Goal: Information Seeking & Learning: Learn about a topic

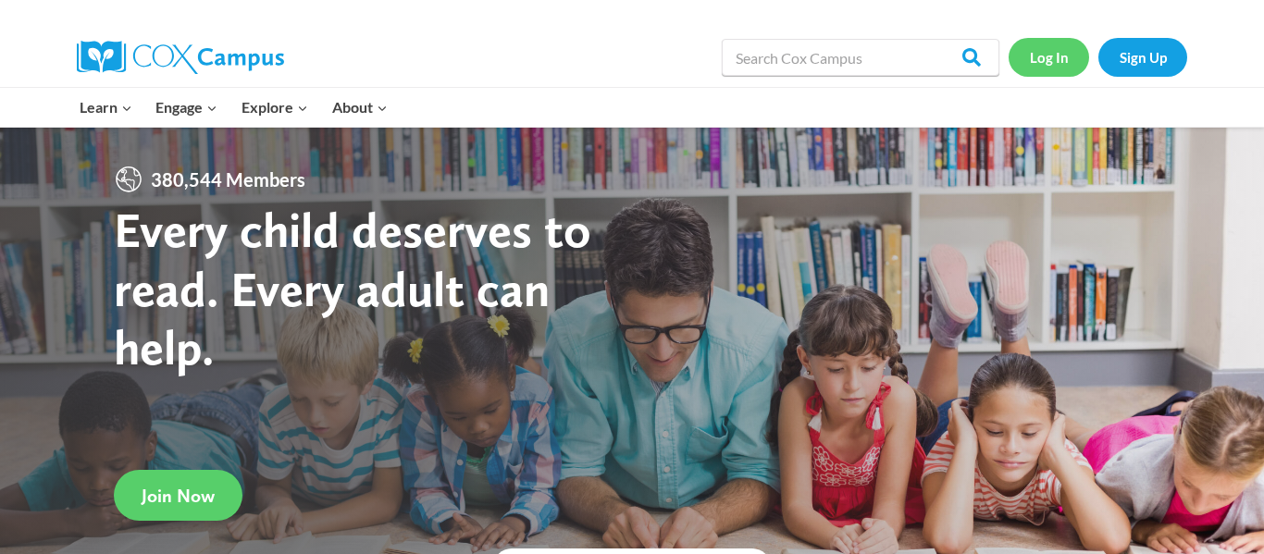
click at [1070, 55] on link "Log In" at bounding box center [1049, 57] width 81 height 38
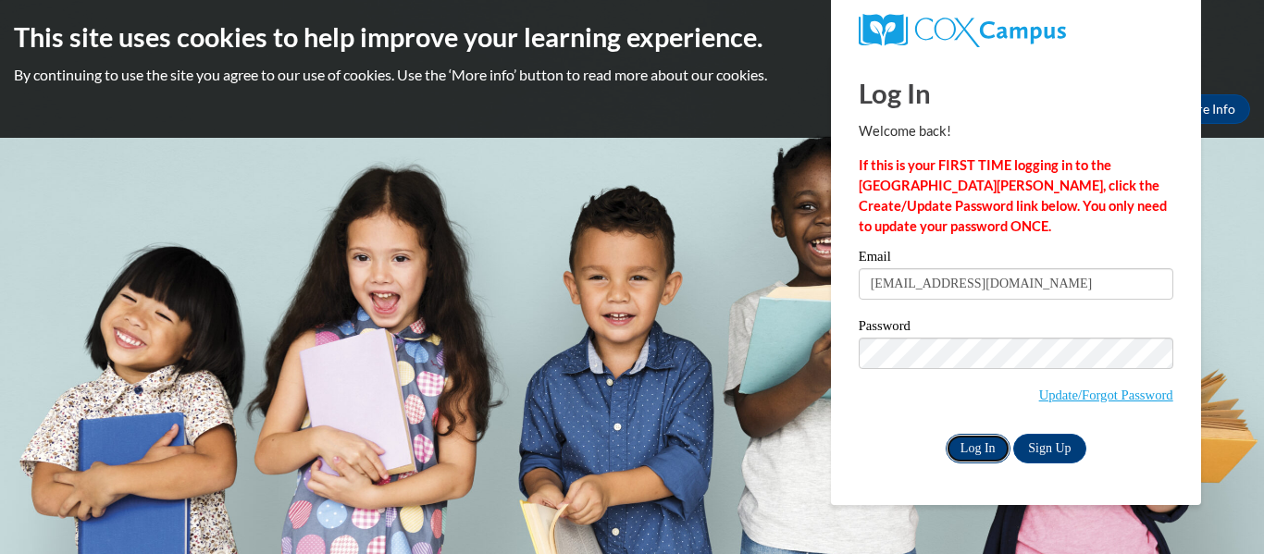
click at [974, 448] on input "Log In" at bounding box center [978, 449] width 65 height 30
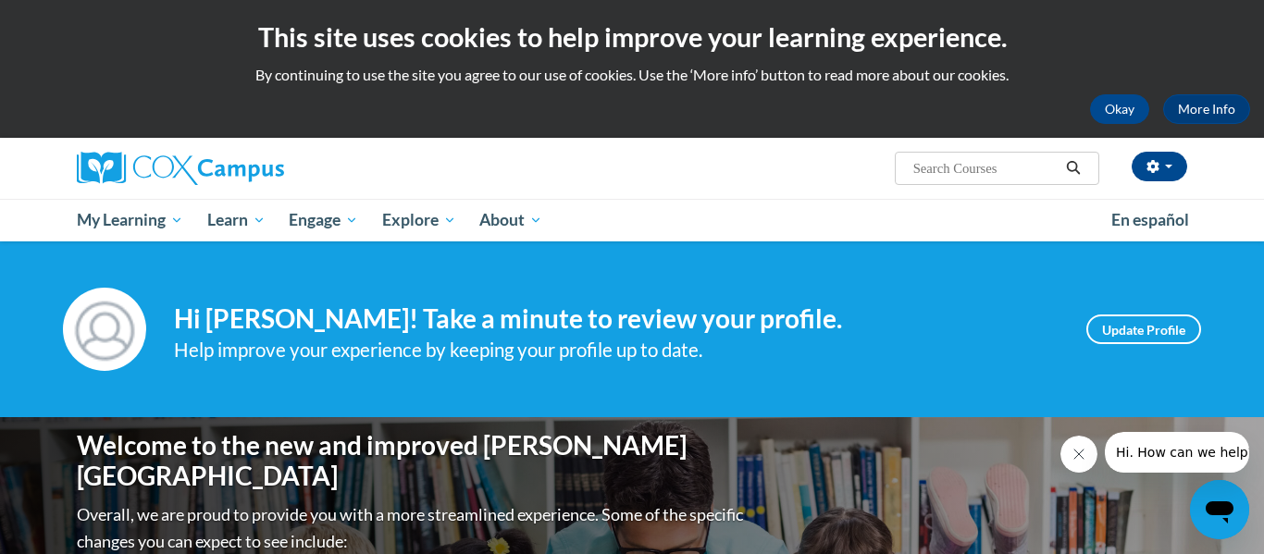
click at [983, 158] on input "Search..." at bounding box center [986, 168] width 148 height 22
type input "the power of language"
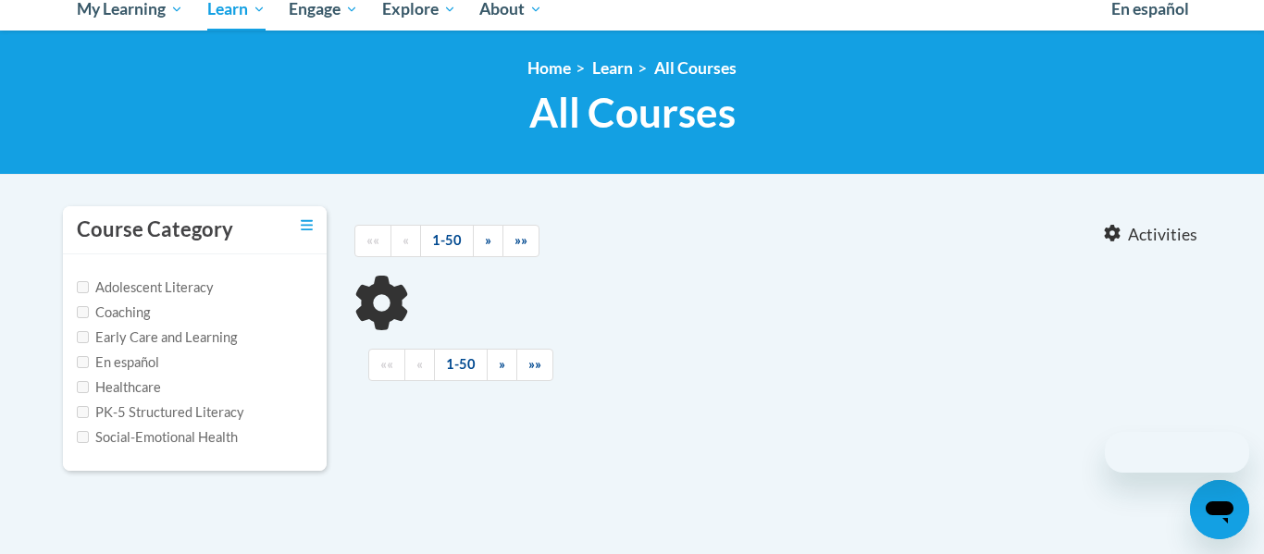
type input "the power of language"
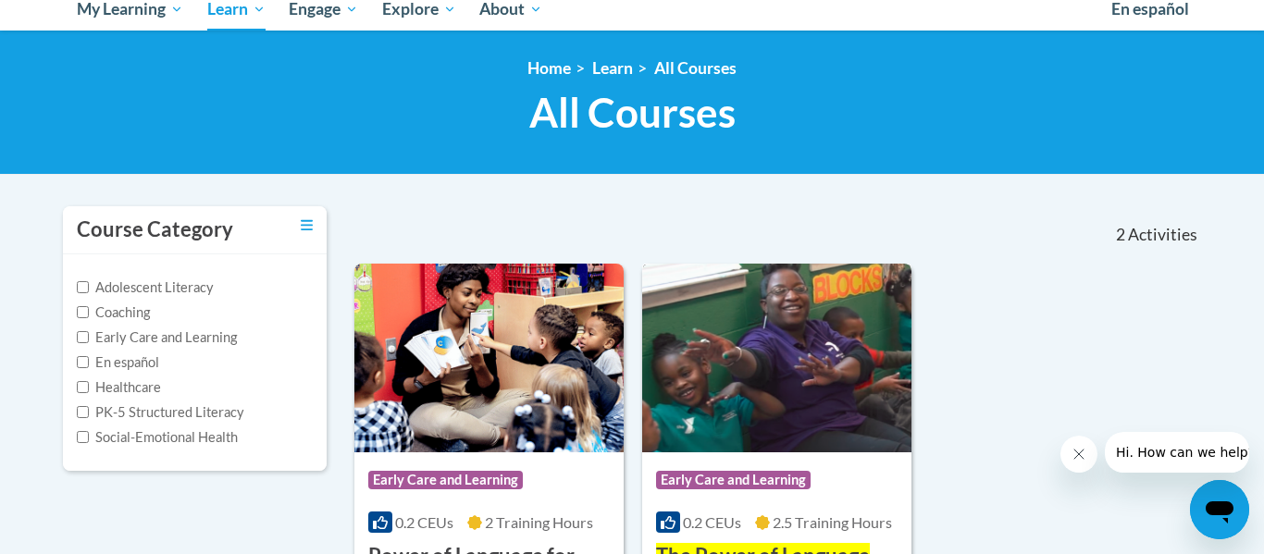
click at [766, 356] on img at bounding box center [776, 358] width 269 height 189
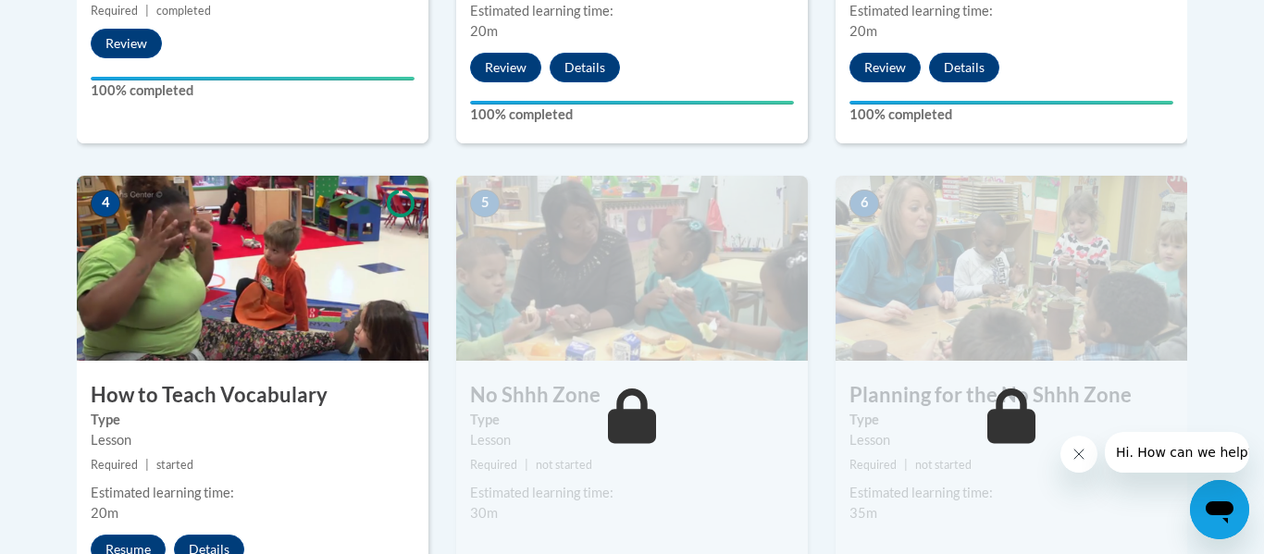
scroll to position [936, 0]
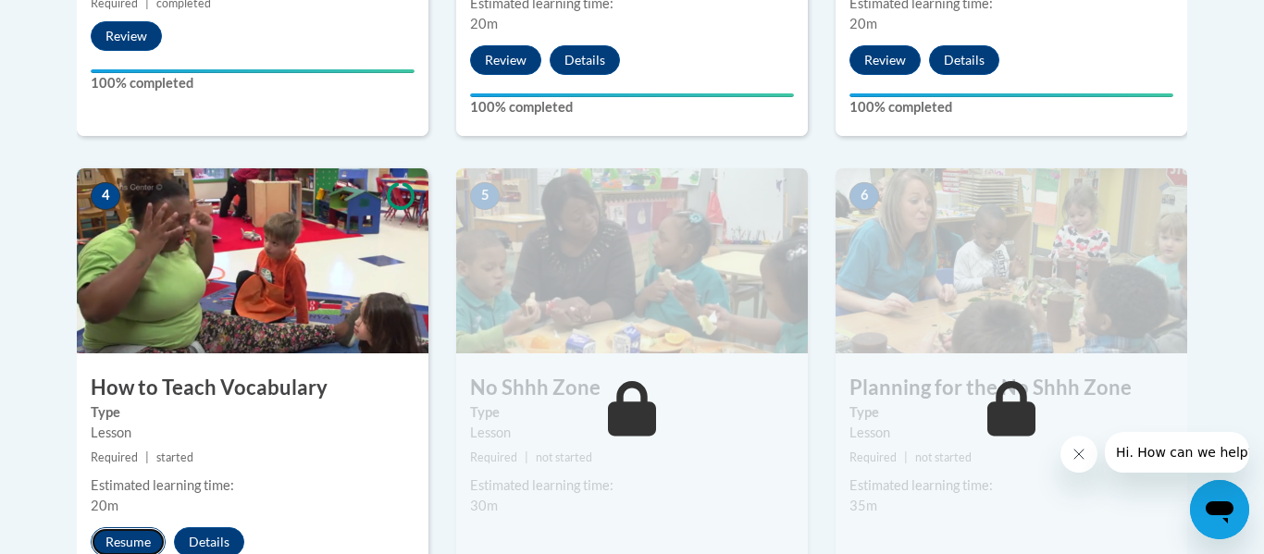
click at [140, 540] on button "Resume" at bounding box center [128, 543] width 75 height 30
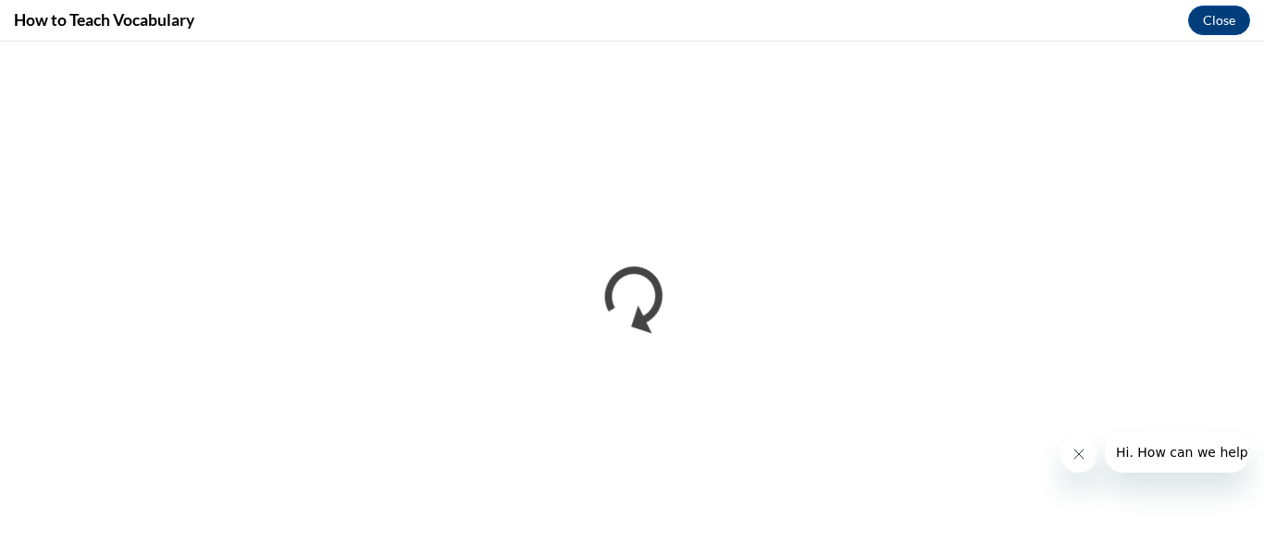
scroll to position [0, 0]
